Goal: Communication & Community: Answer question/provide support

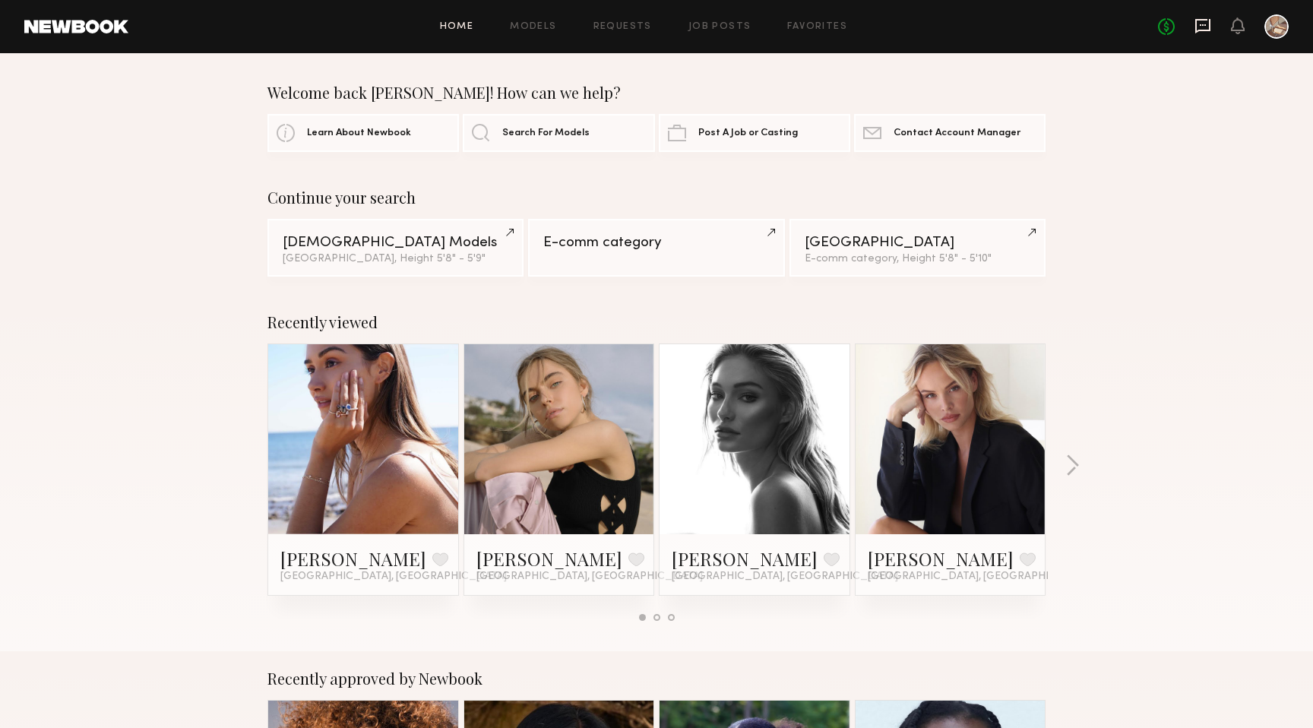
click at [1205, 30] on icon at bounding box center [1202, 26] width 15 height 14
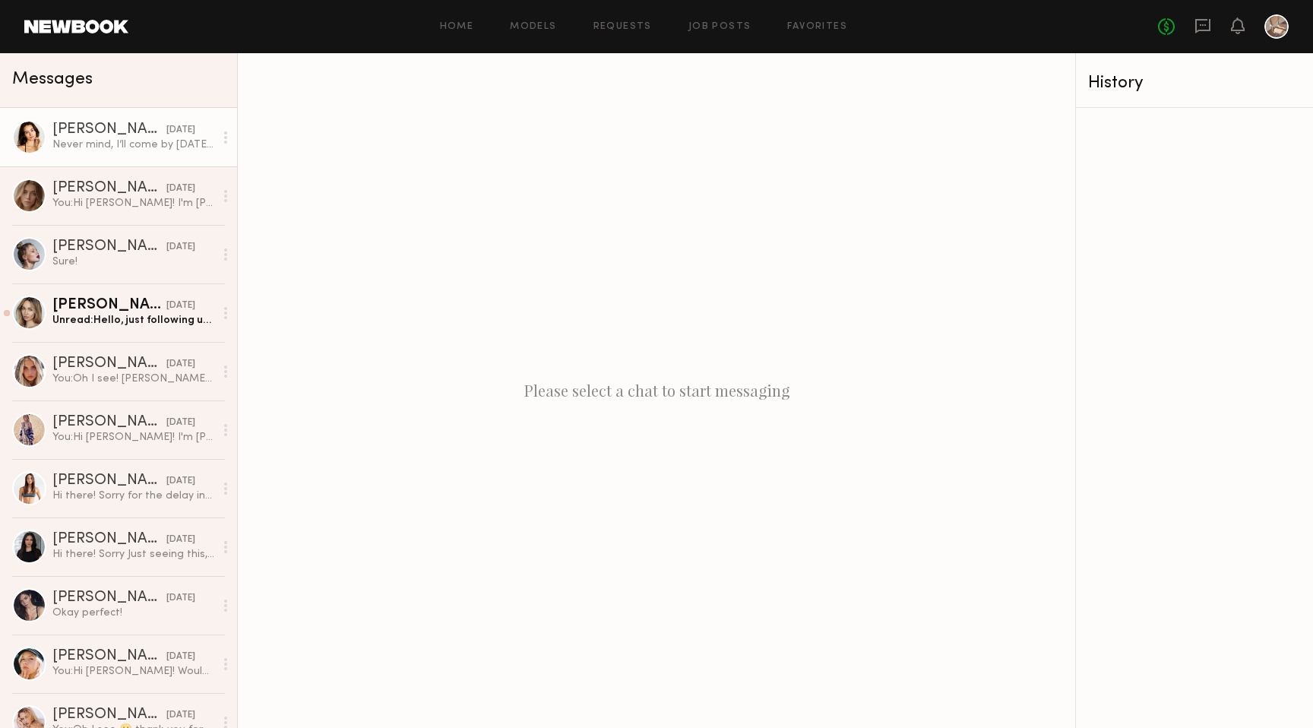
click at [156, 156] on link "[PERSON_NAME] [DATE] Never mind, I’ll come by [DATE]! Thanks 😊" at bounding box center [118, 137] width 237 height 58
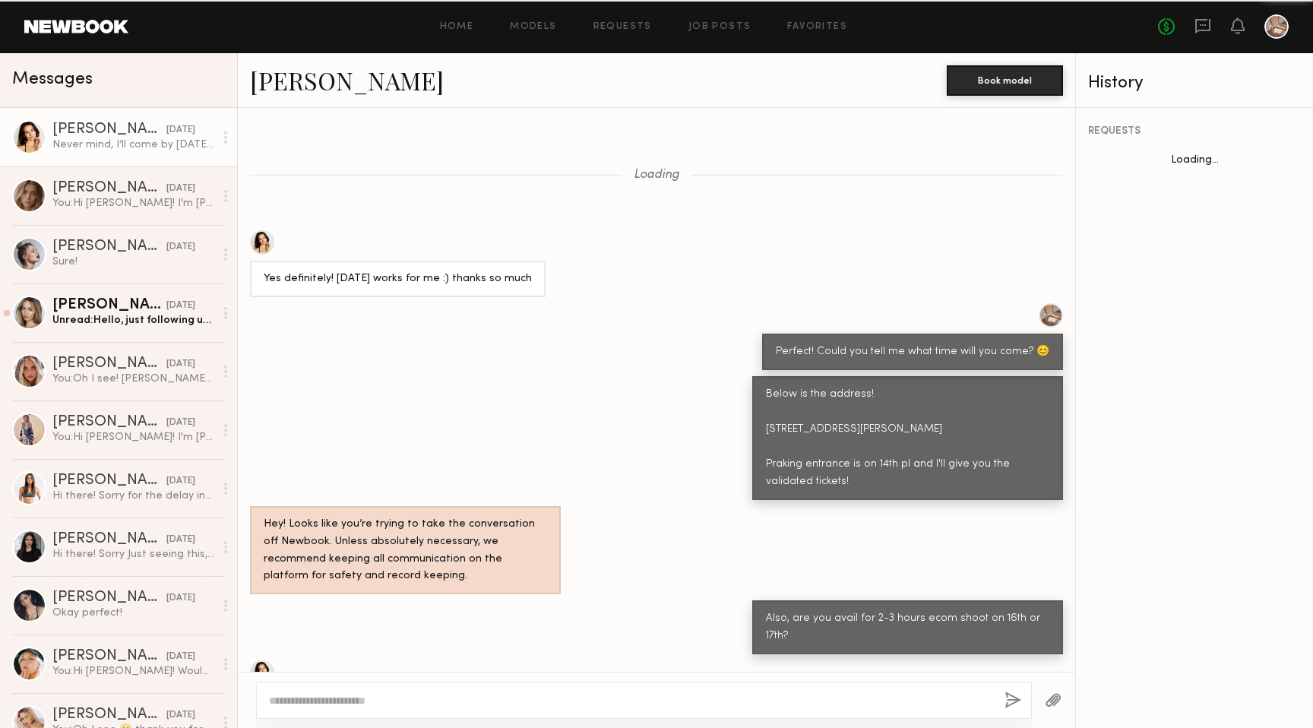
scroll to position [719, 0]
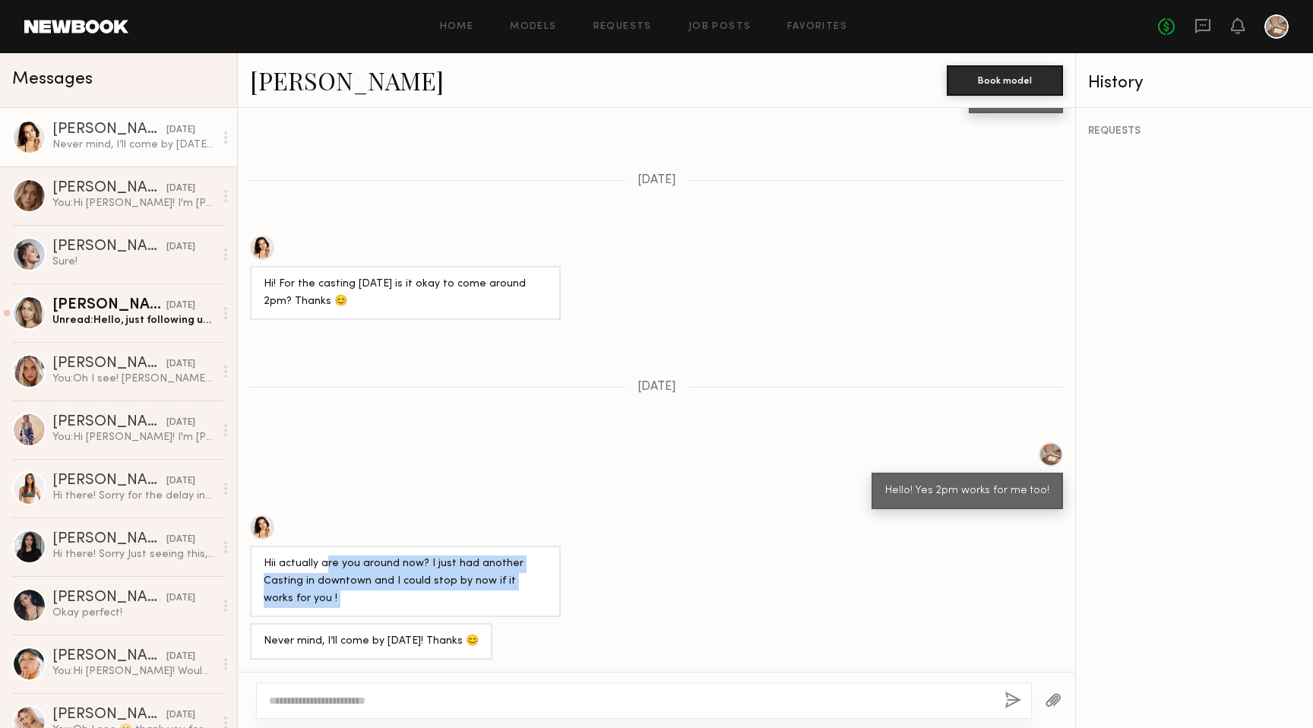
drag, startPoint x: 327, startPoint y: 564, endPoint x: 446, endPoint y: 625, distance: 133.2
click at [446, 625] on div "Loading Yes definitely! [DATE] works for me :) thanks so much Perfect! Could yo…" at bounding box center [656, 390] width 837 height 564
click at [438, 602] on div "Hii actually are you around now? I just had another Casting in downtown and I c…" at bounding box center [405, 581] width 283 height 52
click at [438, 698] on textarea at bounding box center [630, 700] width 723 height 15
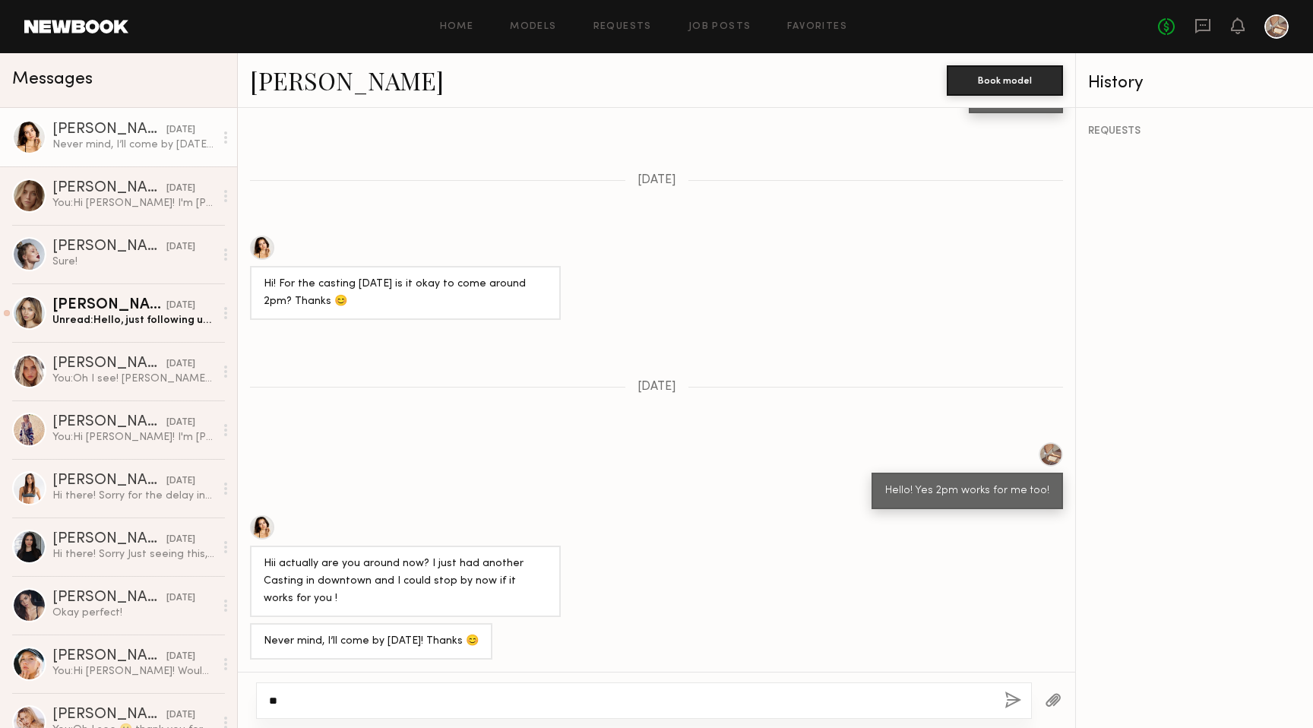
type textarea "*"
click at [330, 584] on div "Hii actually are you around now? I just had another Casting in downtown and I c…" at bounding box center [405, 581] width 283 height 52
click at [354, 483] on div "Hello! Yes 2pm works for me too!" at bounding box center [656, 475] width 837 height 67
click at [82, 184] on div "[PERSON_NAME]" at bounding box center [109, 188] width 114 height 15
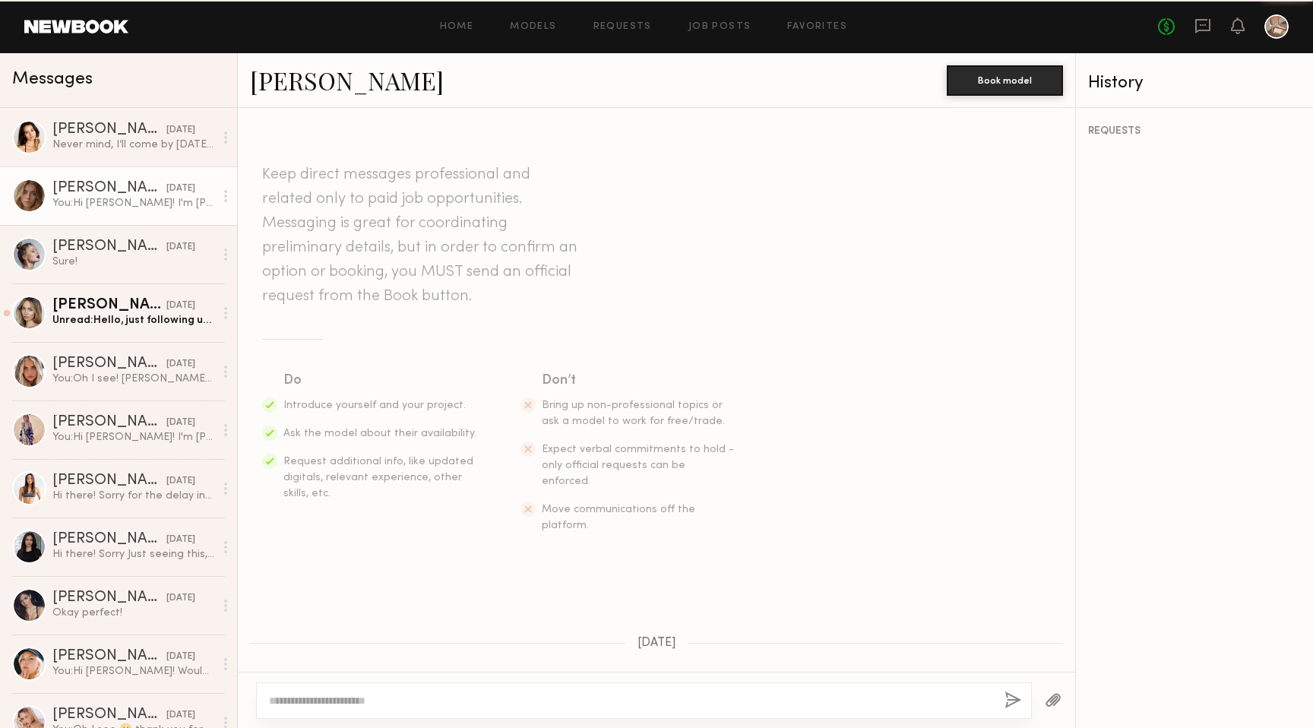
scroll to position [162, 0]
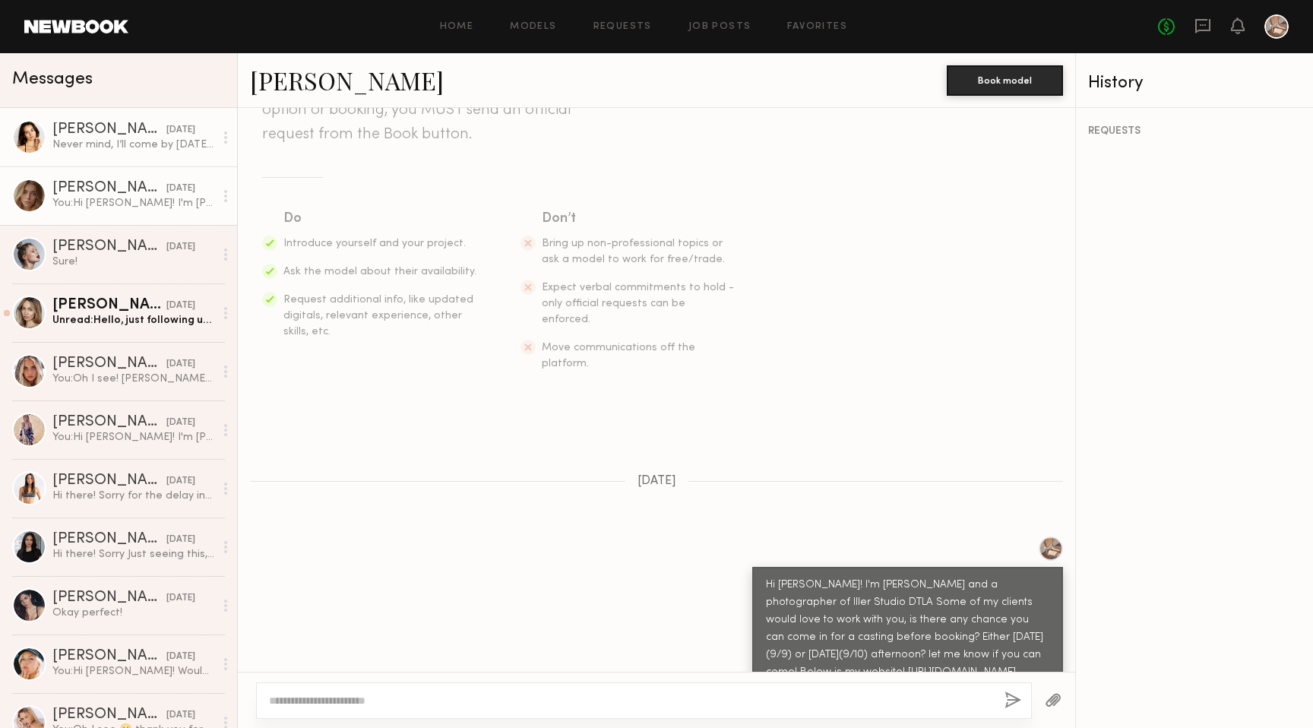
click at [172, 147] on div "Never mind, I’ll come by [DATE]! Thanks 😊" at bounding box center [133, 145] width 162 height 14
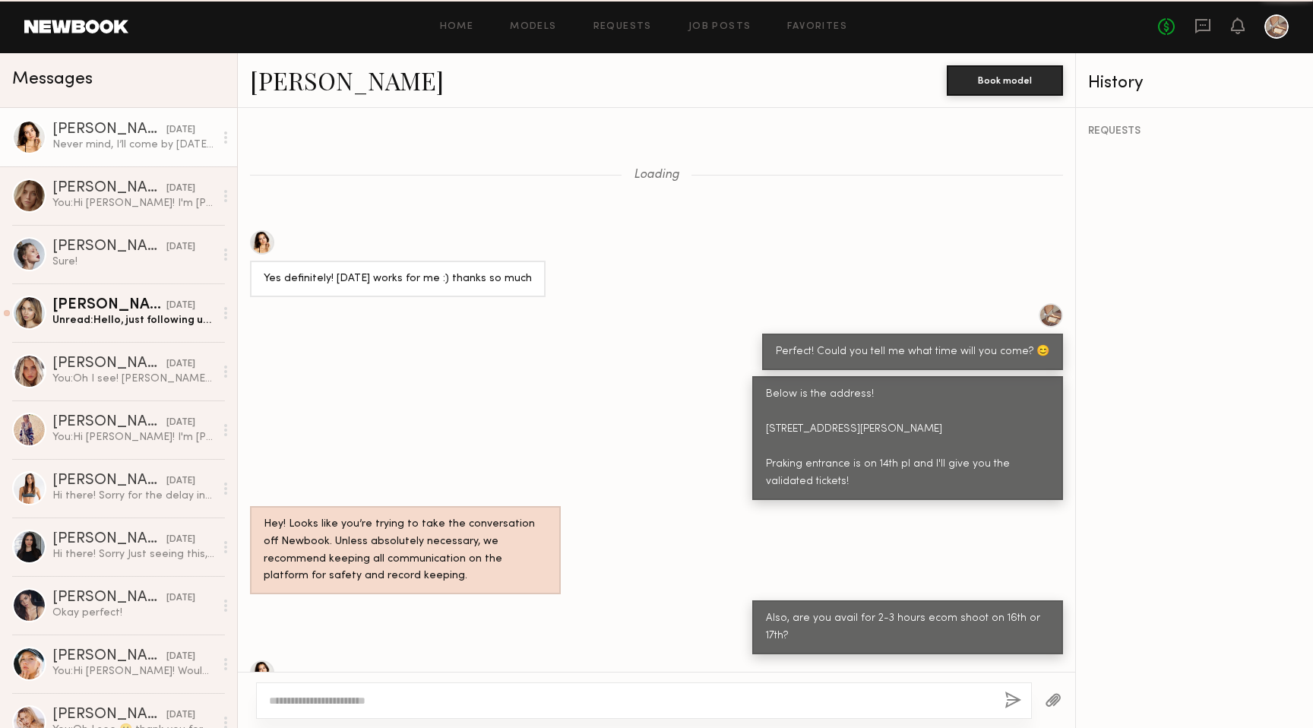
scroll to position [719, 0]
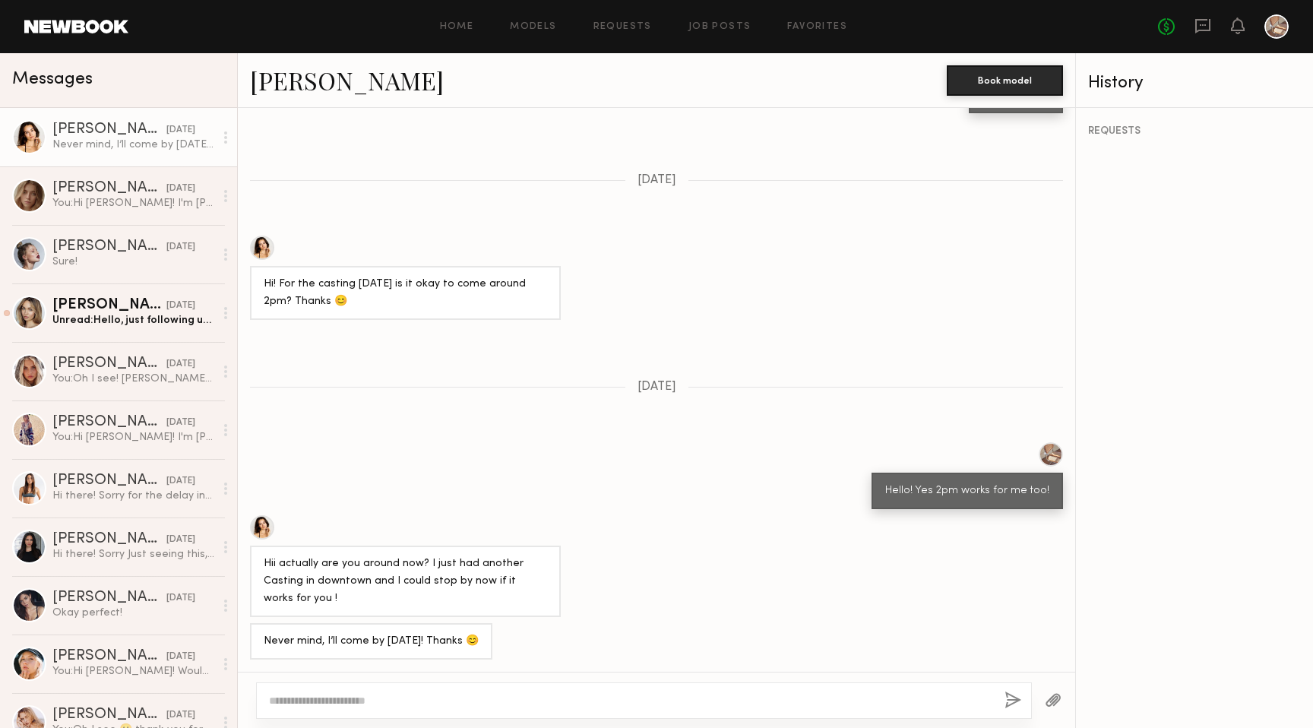
click at [48, 21] on link at bounding box center [76, 27] width 104 height 14
